Goal: Task Accomplishment & Management: Manage account settings

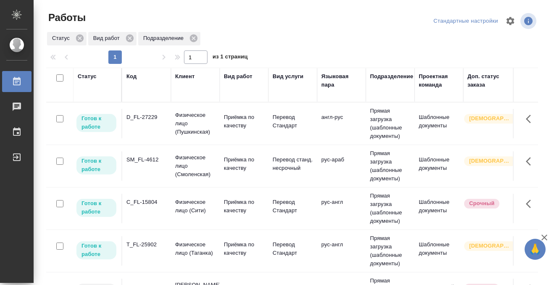
click at [92, 76] on div "Статус" at bounding box center [87, 76] width 19 height 8
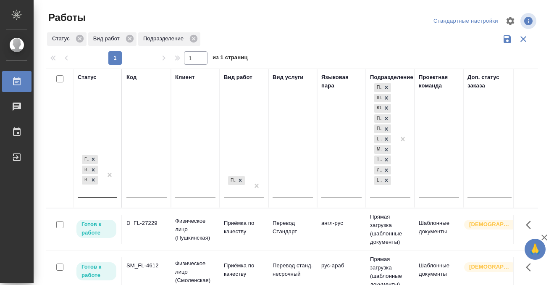
click at [101, 191] on div "Готов к работе В работе В ожидании" at bounding box center [90, 174] width 24 height 43
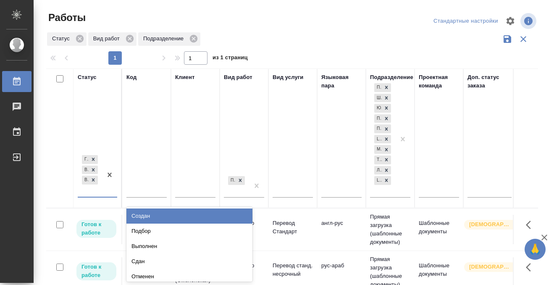
scroll to position [4, 0]
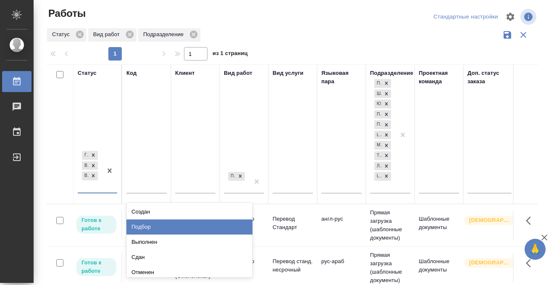
click at [152, 227] on div "Подбор" at bounding box center [190, 226] width 126 height 15
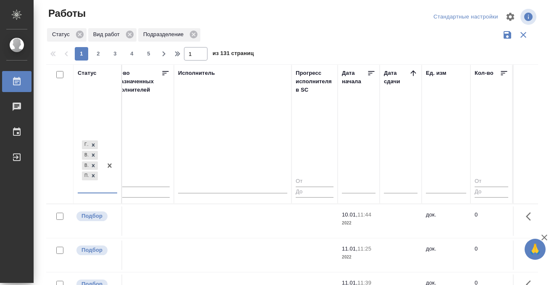
scroll to position [0, 513]
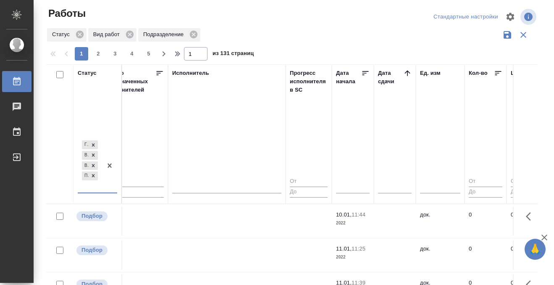
click at [406, 75] on icon at bounding box center [407, 73] width 8 height 8
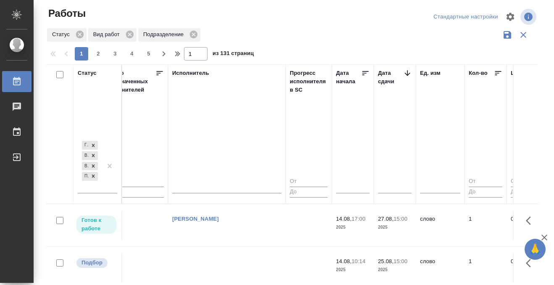
click at [244, 240] on td at bounding box center [227, 225] width 118 height 29
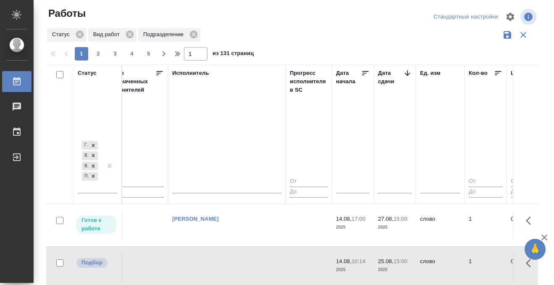
click at [244, 240] on td at bounding box center [227, 225] width 118 height 29
click at [216, 215] on td at bounding box center [227, 225] width 118 height 29
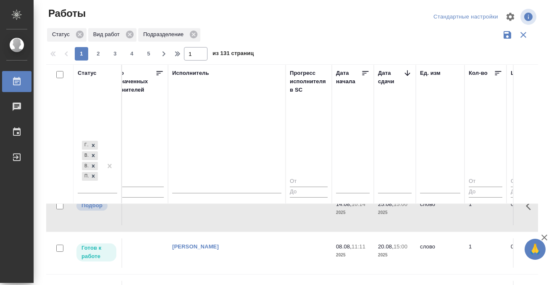
click at [215, 183] on td at bounding box center [227, 167] width 118 height 29
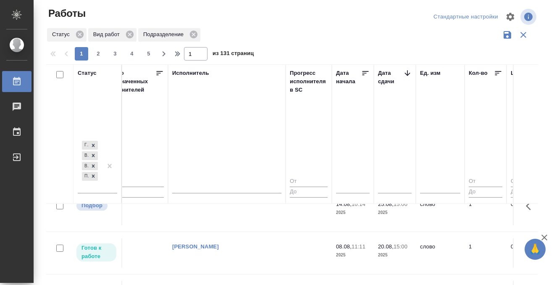
scroll to position [166, 513]
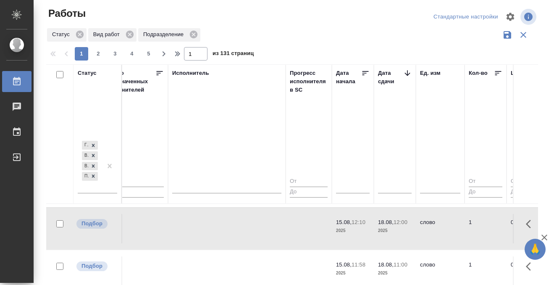
click at [215, 74] on td at bounding box center [227, 58] width 118 height 29
click at [211, 74] on td at bounding box center [227, 58] width 118 height 29
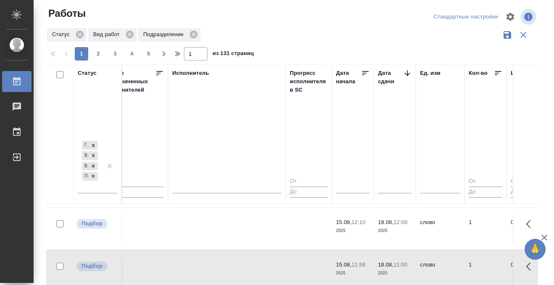
scroll to position [215, 513]
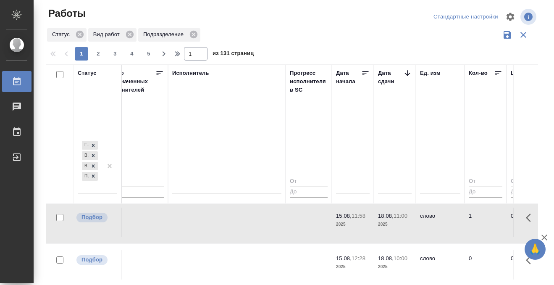
click at [212, 25] on td at bounding box center [227, 9] width 118 height 29
click at [209, 25] on td at bounding box center [227, 9] width 118 height 29
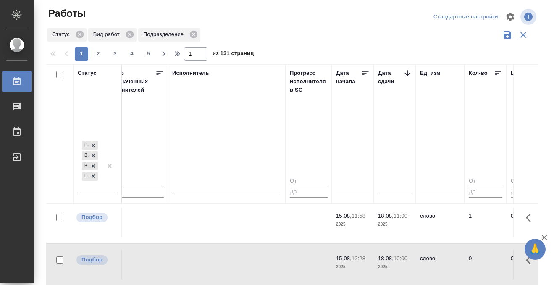
scroll to position [248, 513]
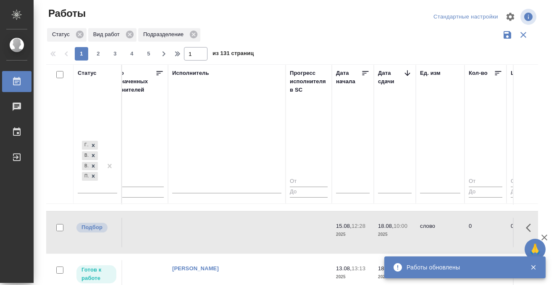
click at [21, 81] on icon at bounding box center [17, 81] width 10 height 10
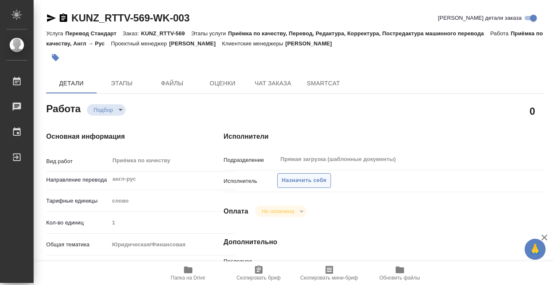
click at [302, 183] on span "Назначить себя" at bounding box center [304, 181] width 45 height 10
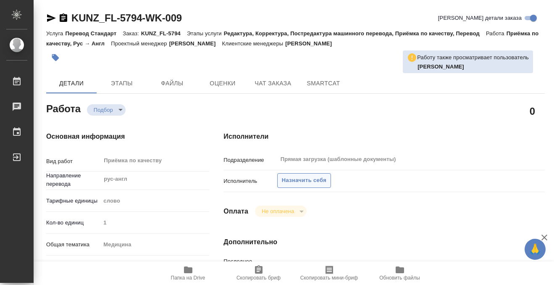
click at [317, 179] on span "Назначить себя" at bounding box center [304, 181] width 45 height 10
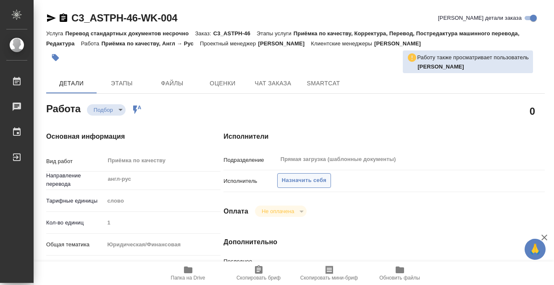
click at [312, 176] on span "Назначить себя" at bounding box center [304, 181] width 45 height 10
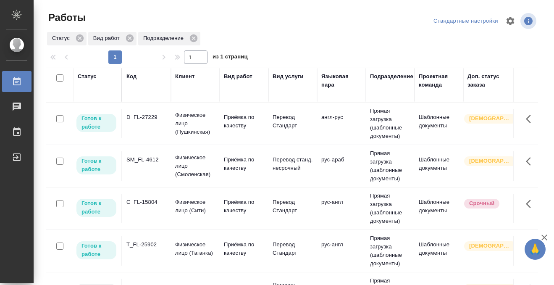
click at [158, 123] on td "D_FL-27229" at bounding box center [146, 123] width 49 height 29
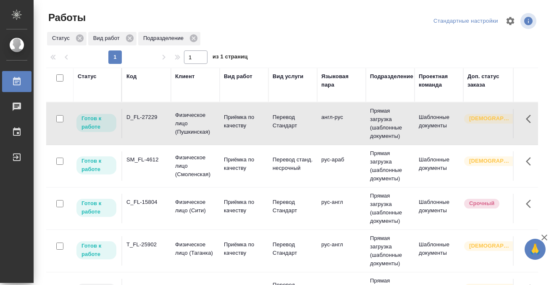
click at [158, 123] on td "D_FL-27229" at bounding box center [146, 123] width 49 height 29
click at [153, 121] on div "SM_FL-4612" at bounding box center [147, 117] width 40 height 8
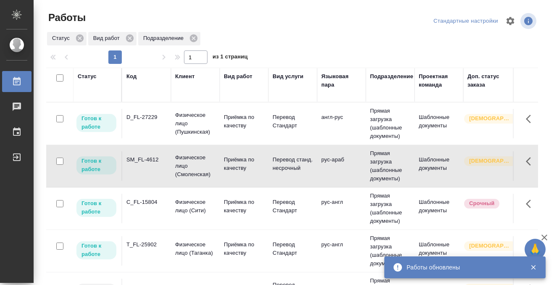
click at [153, 121] on div "SM_FL-4612" at bounding box center [147, 117] width 40 height 8
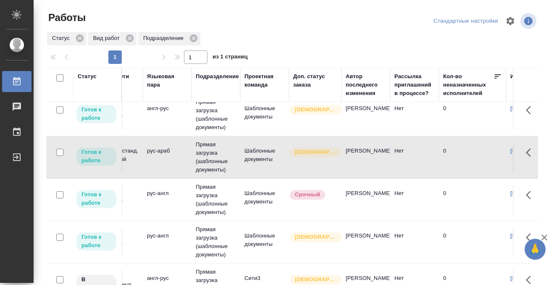
scroll to position [9, 0]
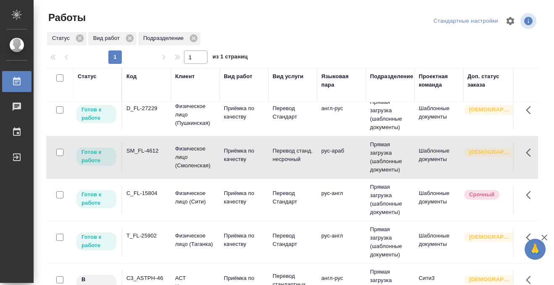
click at [151, 113] on div "C_FL-15804" at bounding box center [147, 108] width 40 height 8
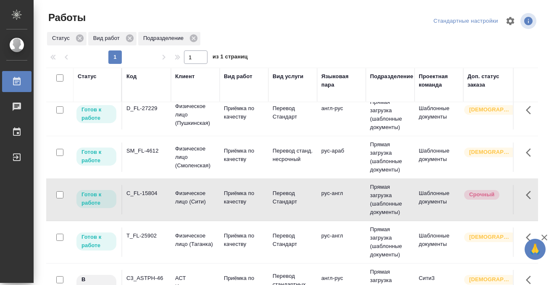
click at [151, 113] on div "C_FL-15804" at bounding box center [147, 108] width 40 height 8
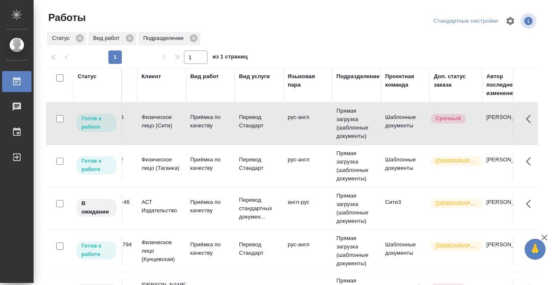
scroll to position [0, 0]
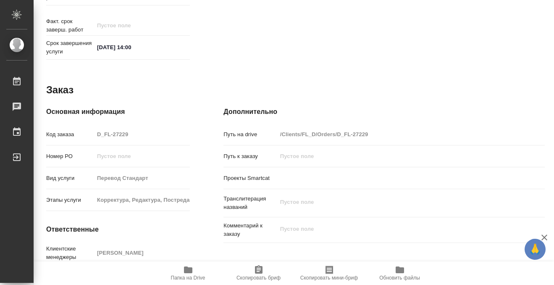
scroll to position [437, 0]
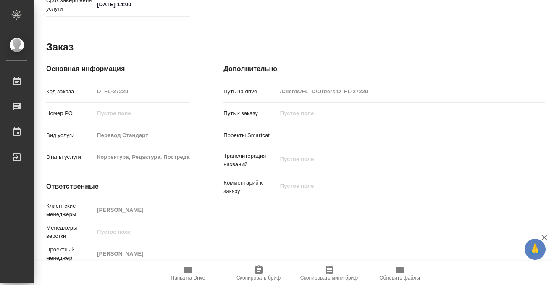
click at [180, 266] on span "Папка на Drive" at bounding box center [188, 273] width 61 height 16
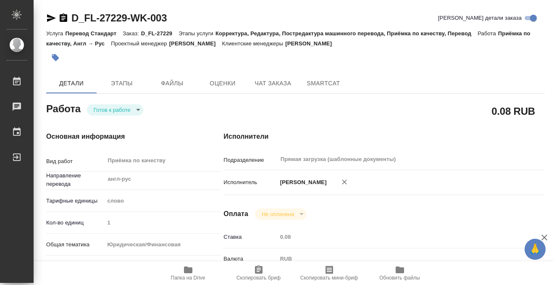
click at [50, 51] on button "button" at bounding box center [55, 57] width 18 height 18
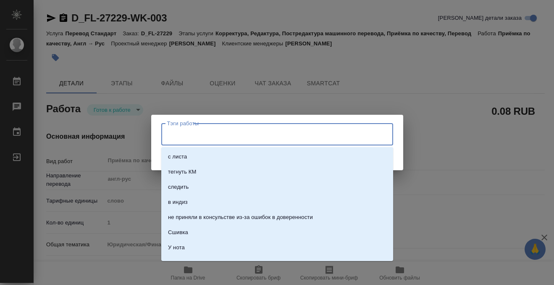
click at [193, 132] on input "Тэги работы" at bounding box center [269, 134] width 208 height 14
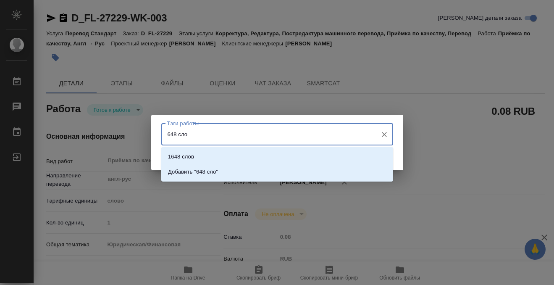
type input "648 слов"
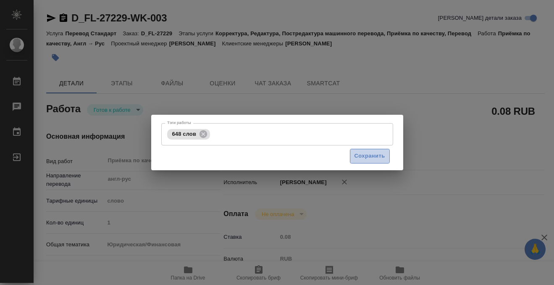
click at [361, 157] on span "Сохранить" at bounding box center [370, 156] width 31 height 10
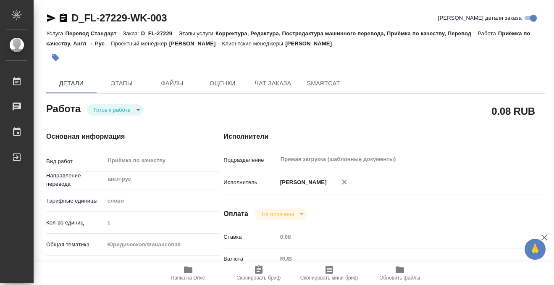
type input "readyForWork"
type input "англ-рус"
type input "5a8b1489cc6b4906c91bfd90"
type input "1"
type input "yr-fn"
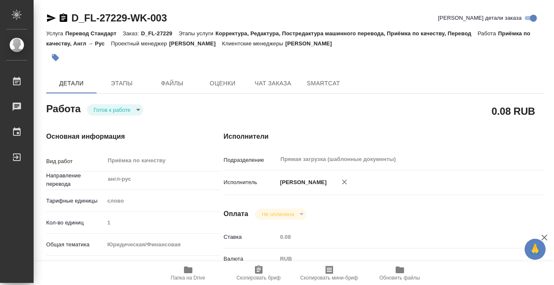
type input "5f647205b73bc97568ca66bf"
checkbox input "true"
type input "14.08.2025 14:25"
type input "15.08.2025 14:00"
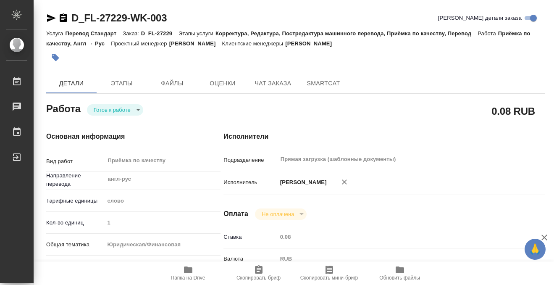
type input "Прямая загрузка (шаблонные документы)"
type input "notPayed"
type input "0.08"
type input "RUB"
type input "[PERSON_NAME]"
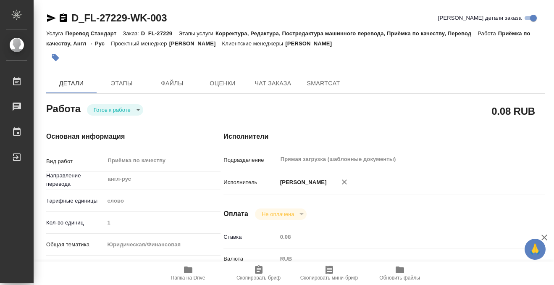
type input "D_FL-27229"
type input "Перевод Стандарт"
type input "Корректура, Редактура, Постредактура машинного перевода, Приёмка по качеству, П…"
type input "Булахова Елена"
type input "/Clients/FL_D/Orders/D_FL-27229"
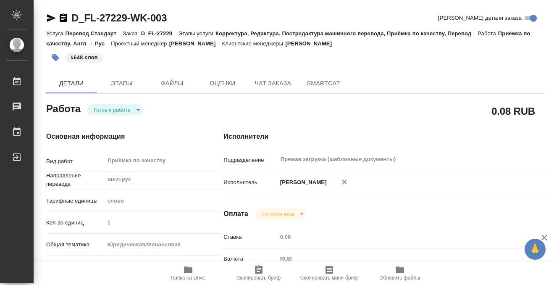
click at [132, 105] on body "🙏 .cls-1 fill:#fff; AWATERA Kobzeva Elizaveta Работы 0 Чаты График Выйти D_FL-2…" at bounding box center [277, 142] width 554 height 285
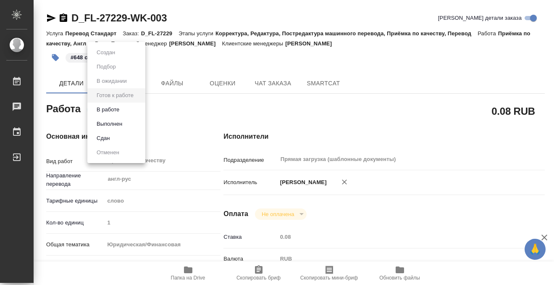
click at [118, 57] on button "Выполнен" at bounding box center [106, 52] width 24 height 9
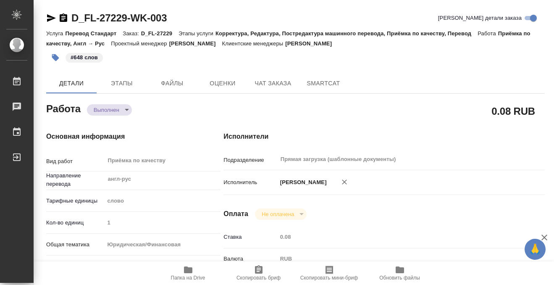
type textarea "x"
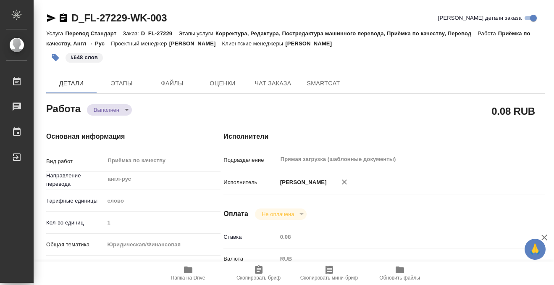
type textarea "x"
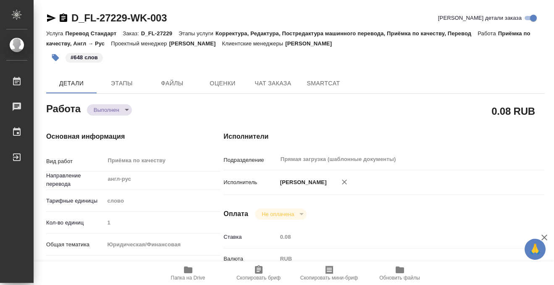
click at [62, 20] on icon "button" at bounding box center [64, 17] width 8 height 8
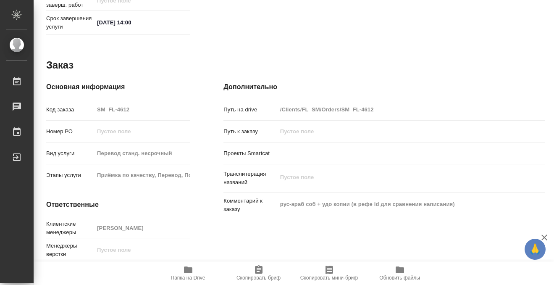
scroll to position [449, 0]
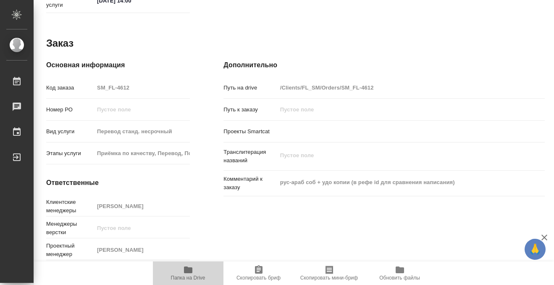
click at [189, 272] on icon "button" at bounding box center [188, 269] width 8 height 7
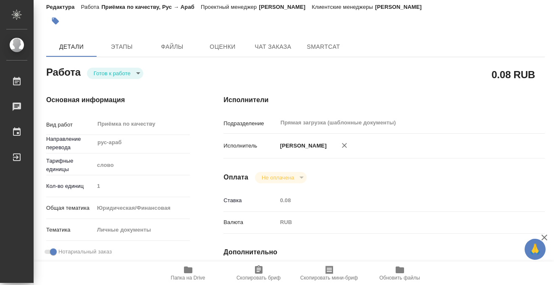
scroll to position [0, 0]
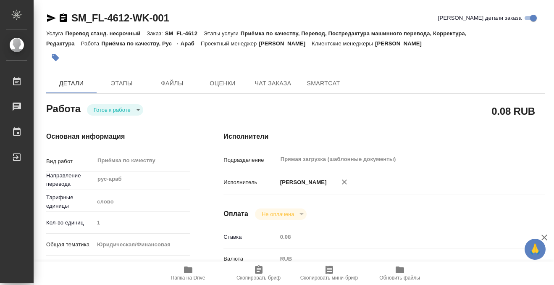
click at [60, 58] on button "button" at bounding box center [55, 57] width 18 height 18
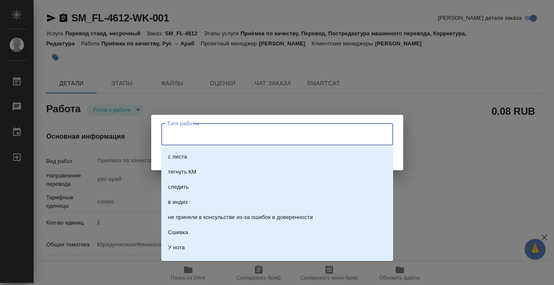
click at [190, 131] on input "Тэги работы" at bounding box center [269, 134] width 208 height 14
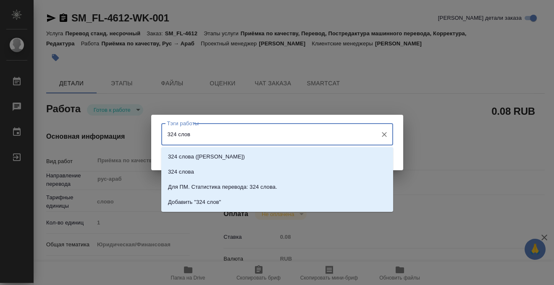
type input "324 слова"
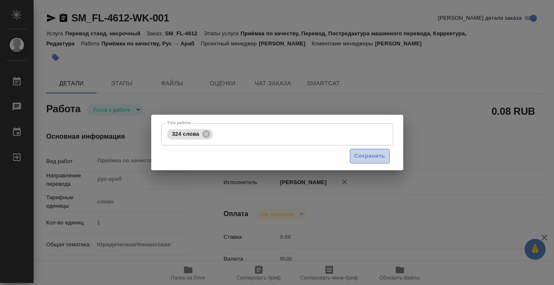
click at [372, 159] on span "Сохранить" at bounding box center [370, 156] width 31 height 10
type input "readyForWork"
type input "рус-араб"
type input "5a8b1489cc6b4906c91bfd90"
type input "1"
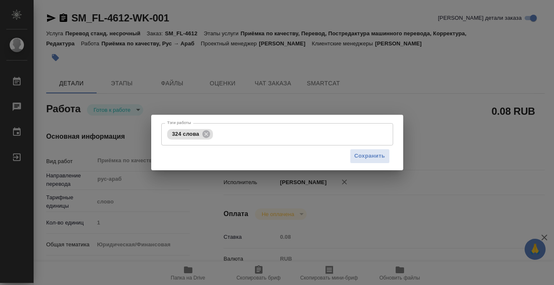
type input "yr-fn"
type input "5a8b8b956a9677013d343cfe"
checkbox input "true"
type input "14.08.2025 14:30"
type input "15.08.2025 14:00"
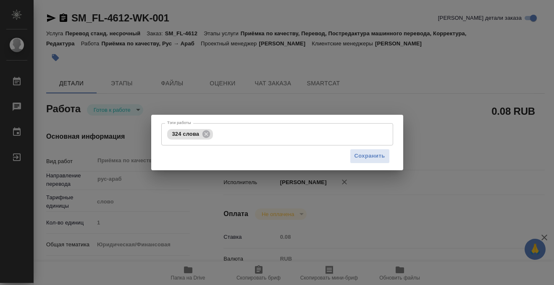
type input "15.08.2025 14:00"
type input "Прямая загрузка (шаблонные документы)"
type input "notPayed"
type input "0.08"
type input "RUB"
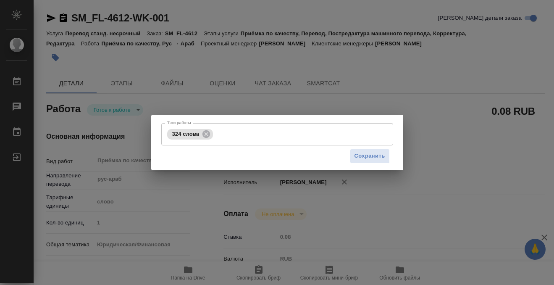
type input "[PERSON_NAME]"
type input "SM_FL-4612"
type input "Перевод станд. несрочный"
type input "Приёмка по качеству, Перевод, Постредактура машинного перевода, Корректура, Ред…"
type input "Шульгина Анна"
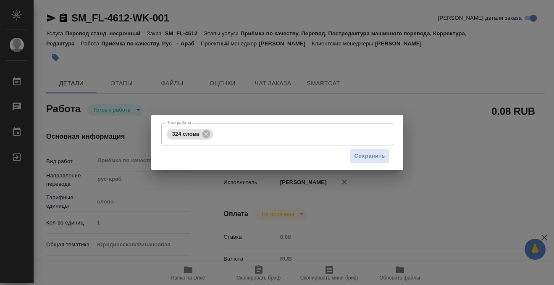
type input "/Clients/FL_SM/Orders/SM_FL-4612"
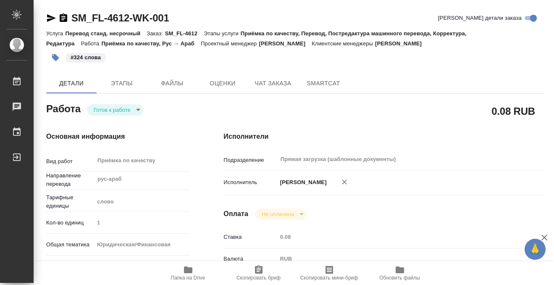
click at [111, 111] on body "🙏 .cls-1 fill:#fff; AWATERA Kobzeva Elizaveta Работы 0 Чаты График Выйти SM_FL-…" at bounding box center [277, 142] width 554 height 285
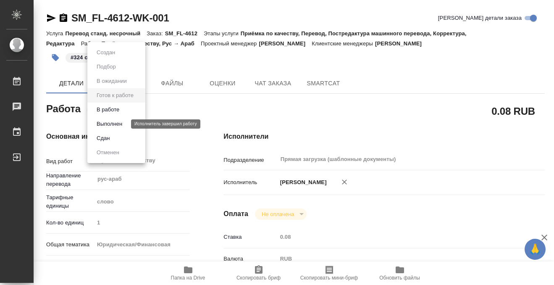
click at [116, 127] on button "Выполнен" at bounding box center [109, 123] width 31 height 9
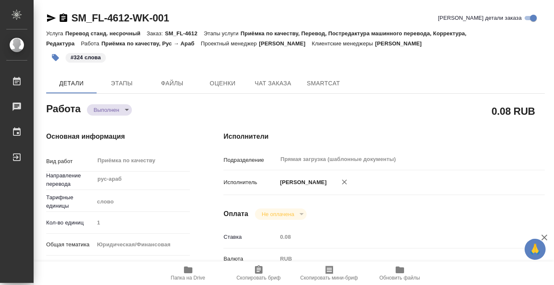
type textarea "x"
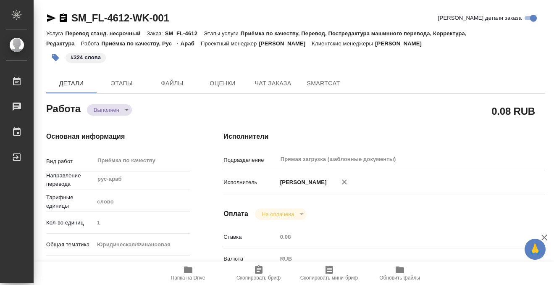
type textarea "x"
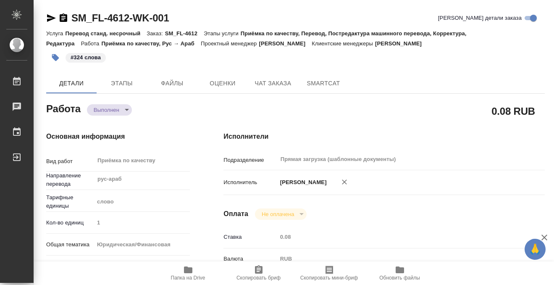
type textarea "x"
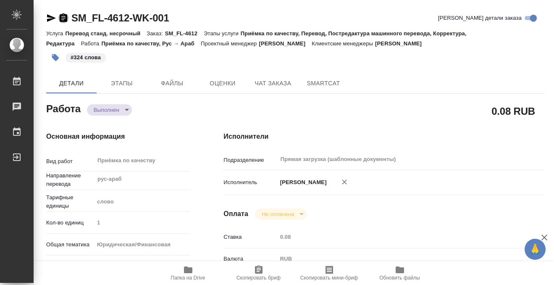
click at [67, 15] on icon "button" at bounding box center [64, 17] width 8 height 8
